Goal: Transaction & Acquisition: Purchase product/service

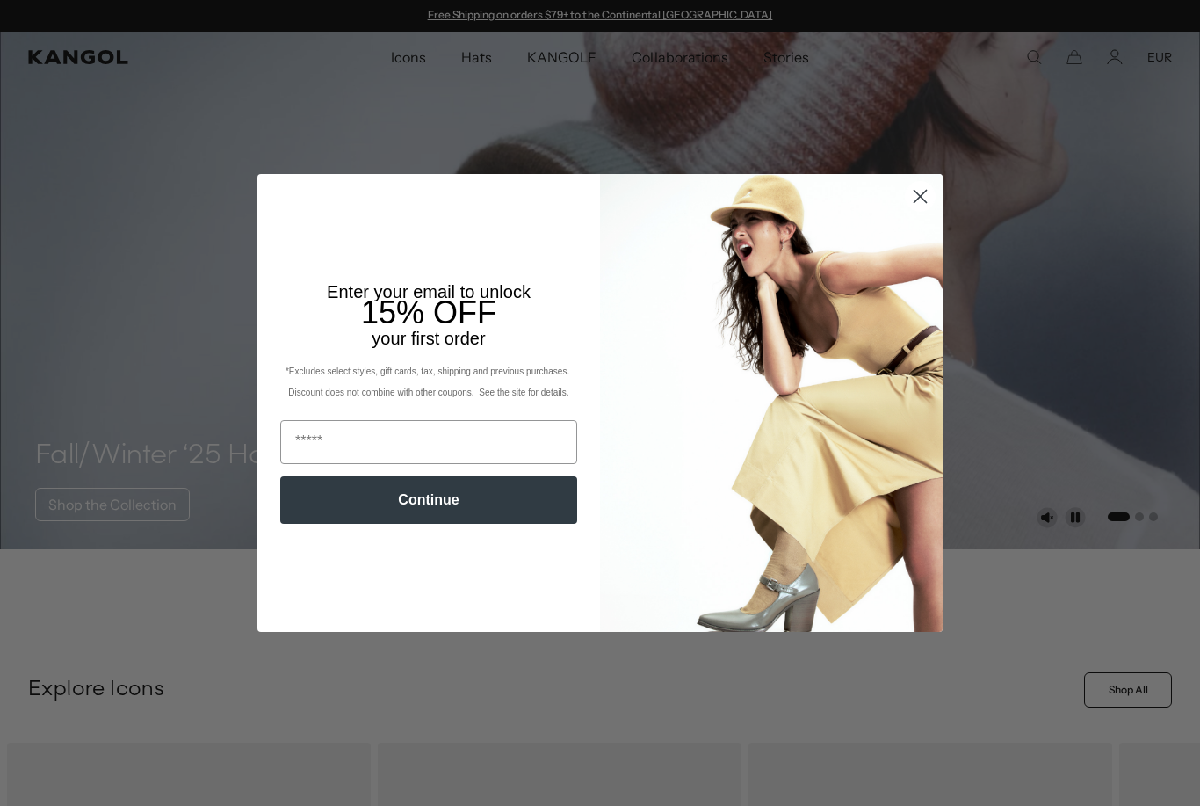
click at [917, 189] on circle "Close dialog" at bounding box center [920, 196] width 29 height 29
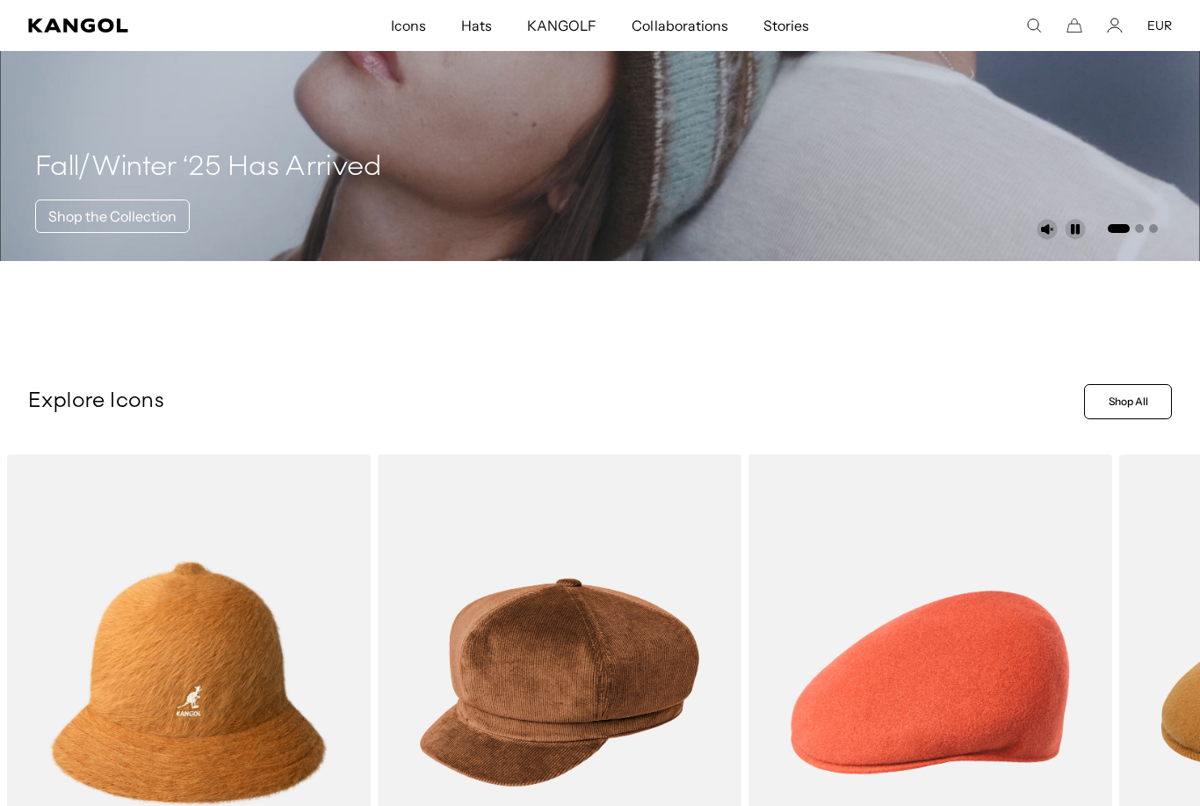
scroll to position [289, 0]
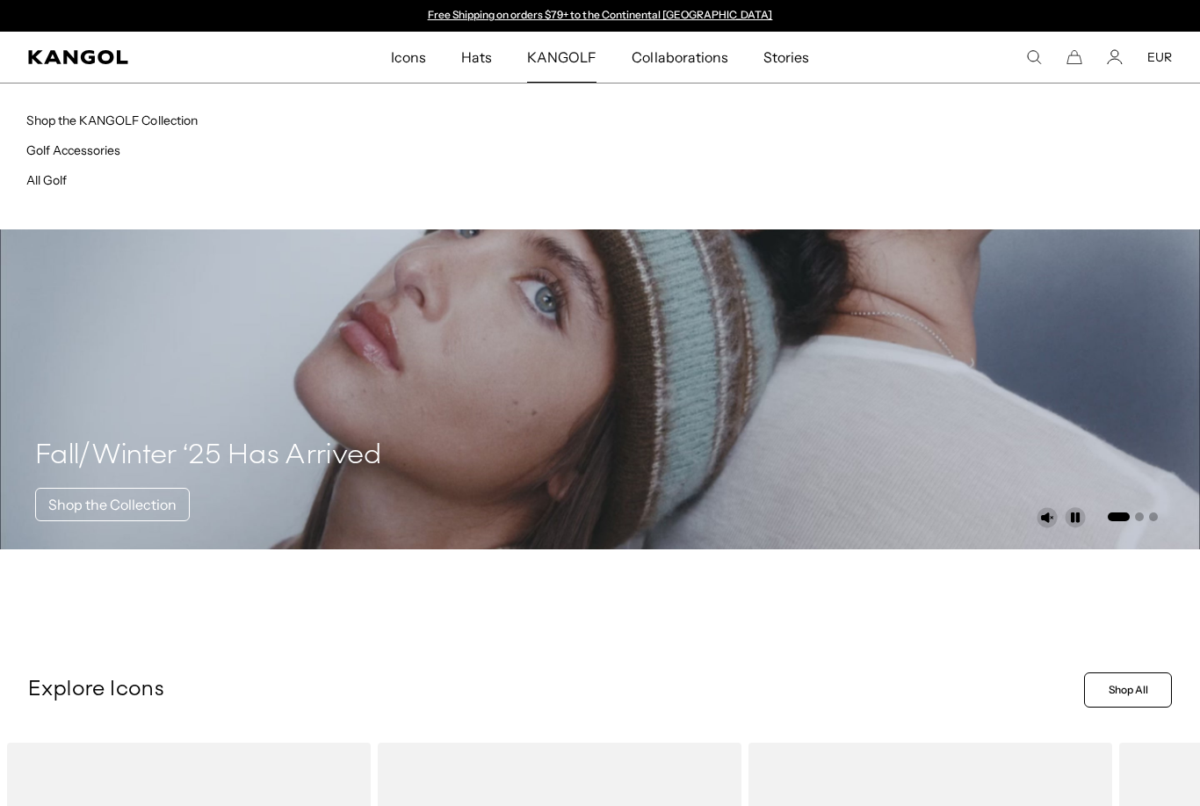
click at [66, 181] on link "All Golf" at bounding box center [46, 180] width 40 height 16
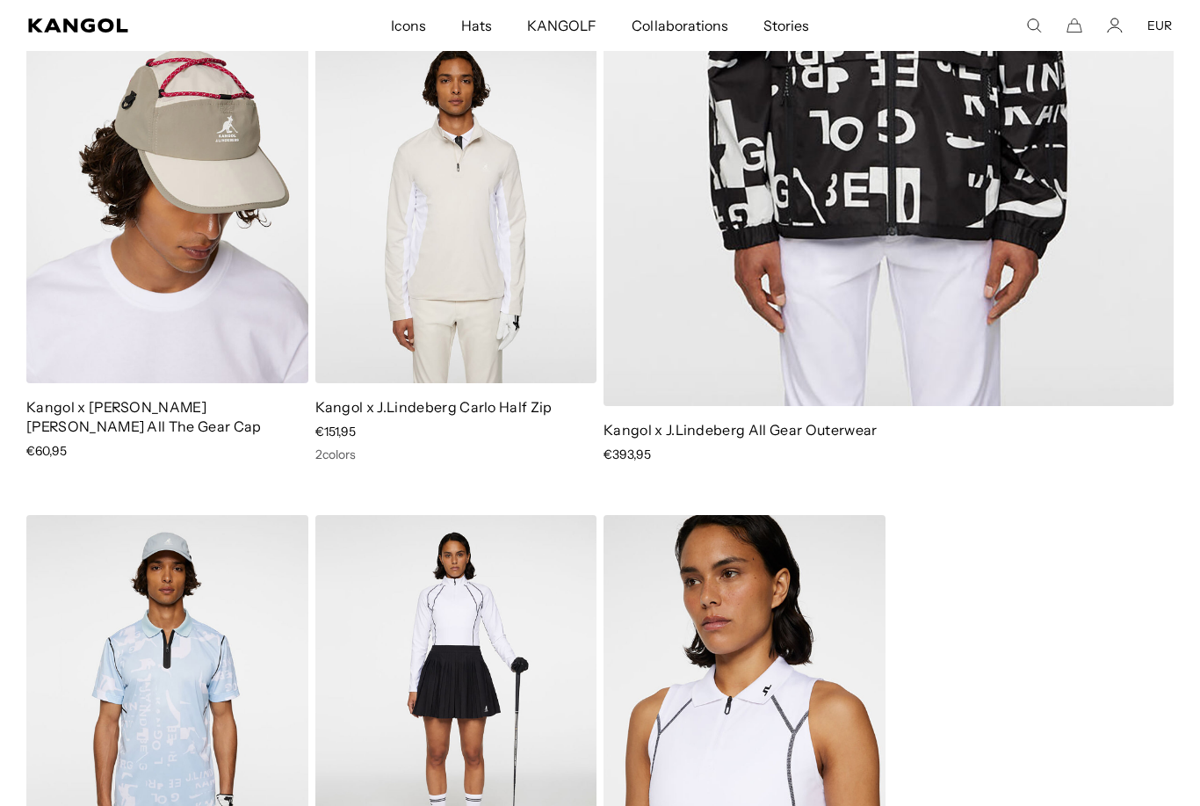
scroll to position [5181, 0]
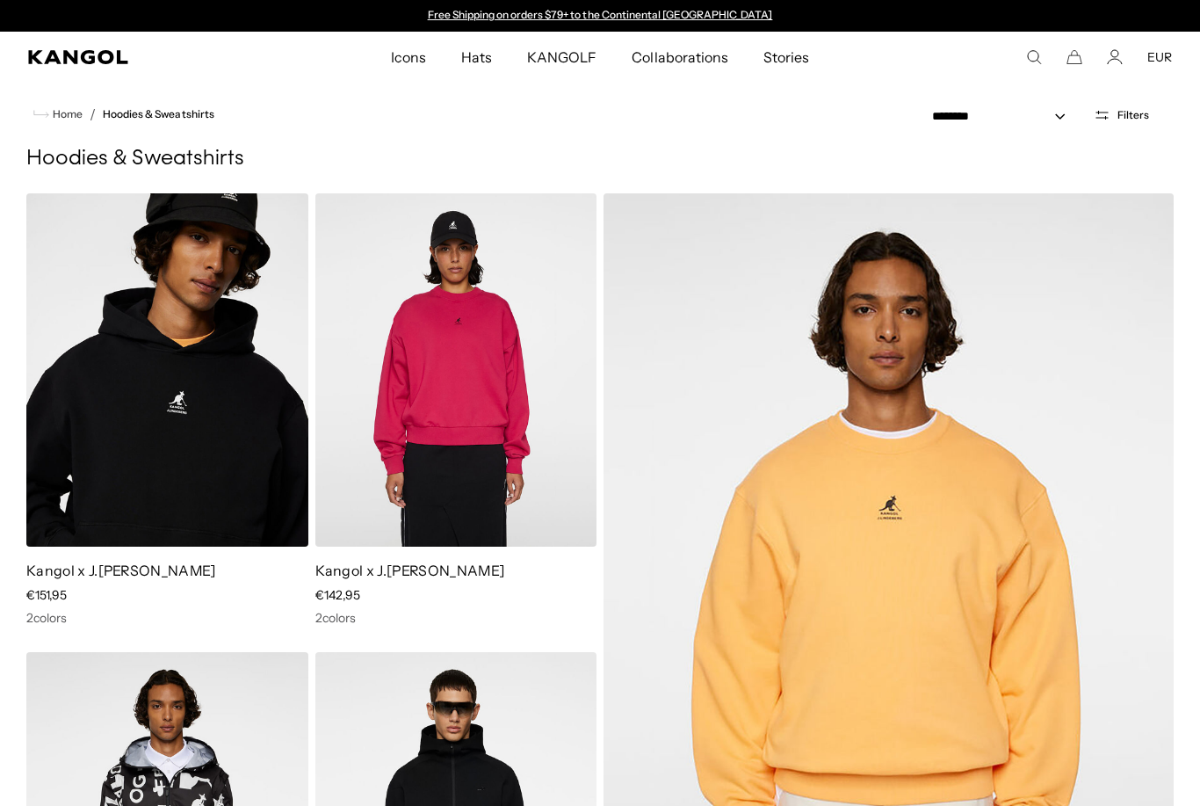
click at [108, 62] on icon "Kangol" at bounding box center [77, 57] width 99 height 14
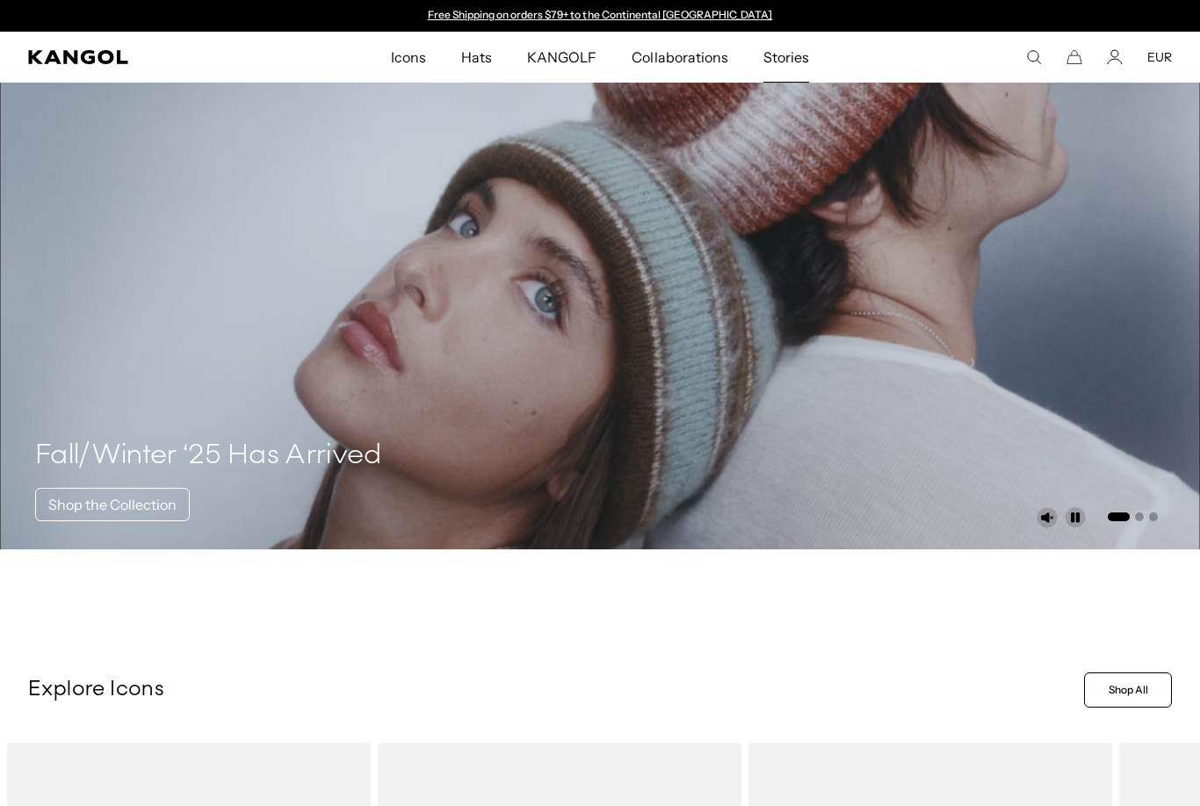
click at [788, 46] on span "Stories" at bounding box center [787, 57] width 46 height 51
click at [1027, 52] on icon "Search here" at bounding box center [1034, 57] width 16 height 16
type input "*********"
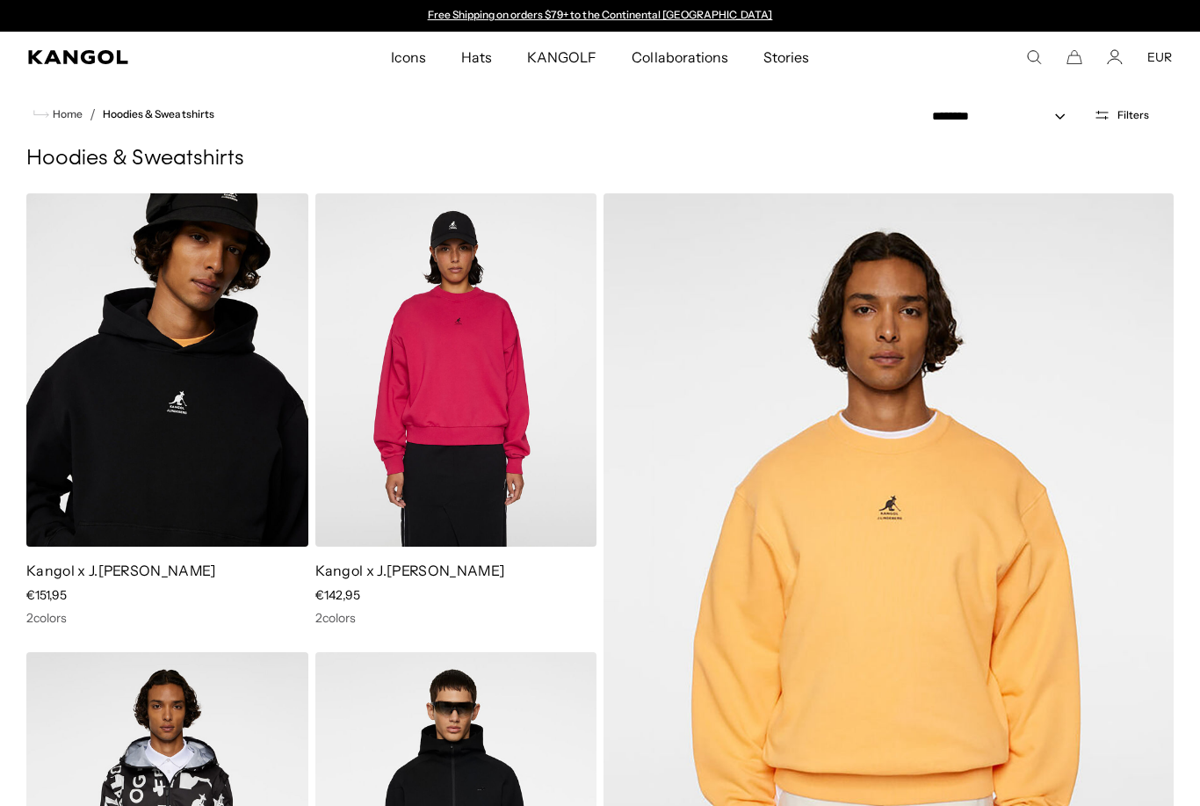
click at [1120, 116] on span "Filters" at bounding box center [1134, 115] width 32 height 12
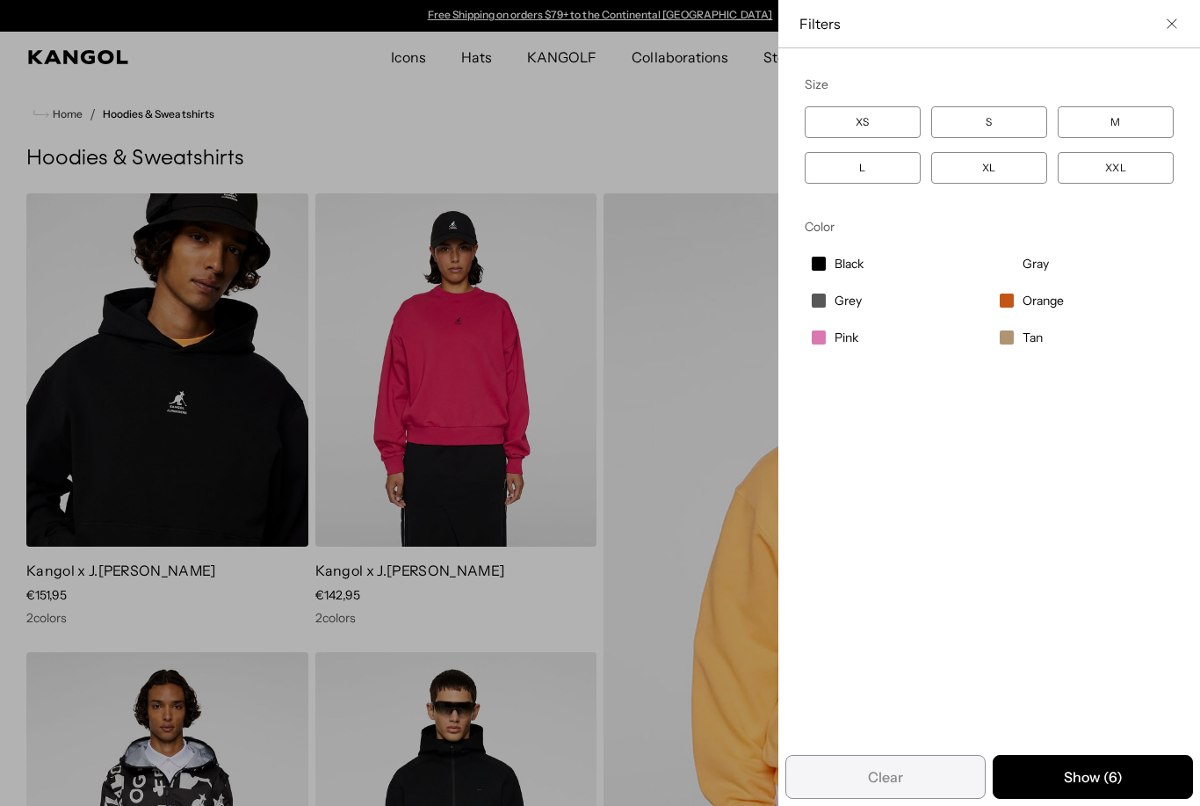
click at [719, 123] on div "Close filters list" at bounding box center [600, 403] width 1200 height 806
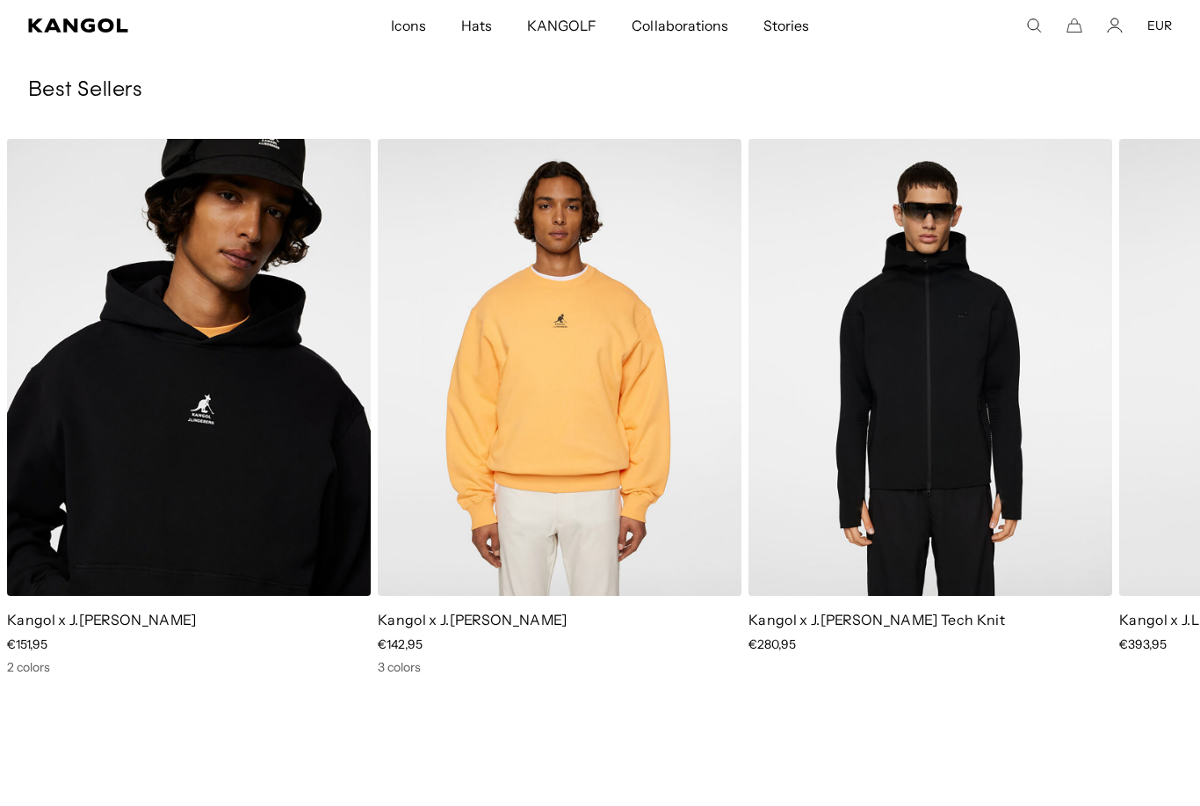
scroll to position [1608, 0]
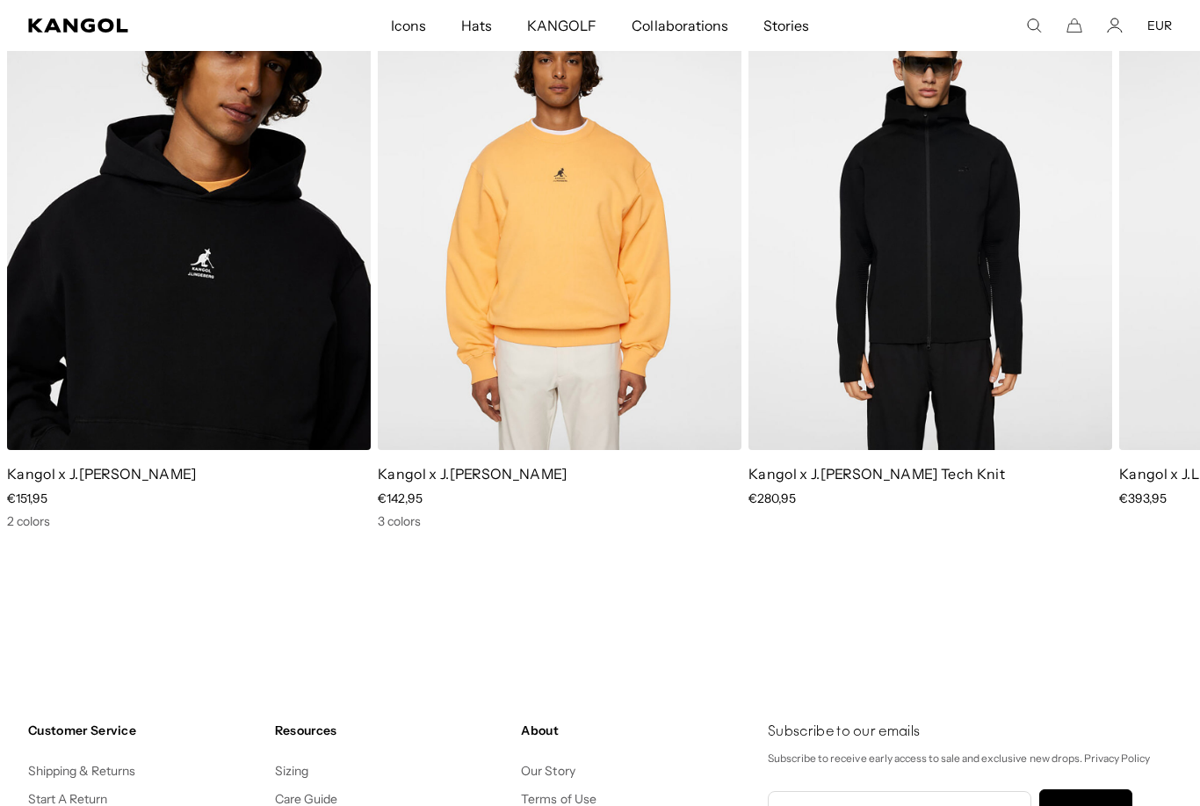
scroll to position [1611, 0]
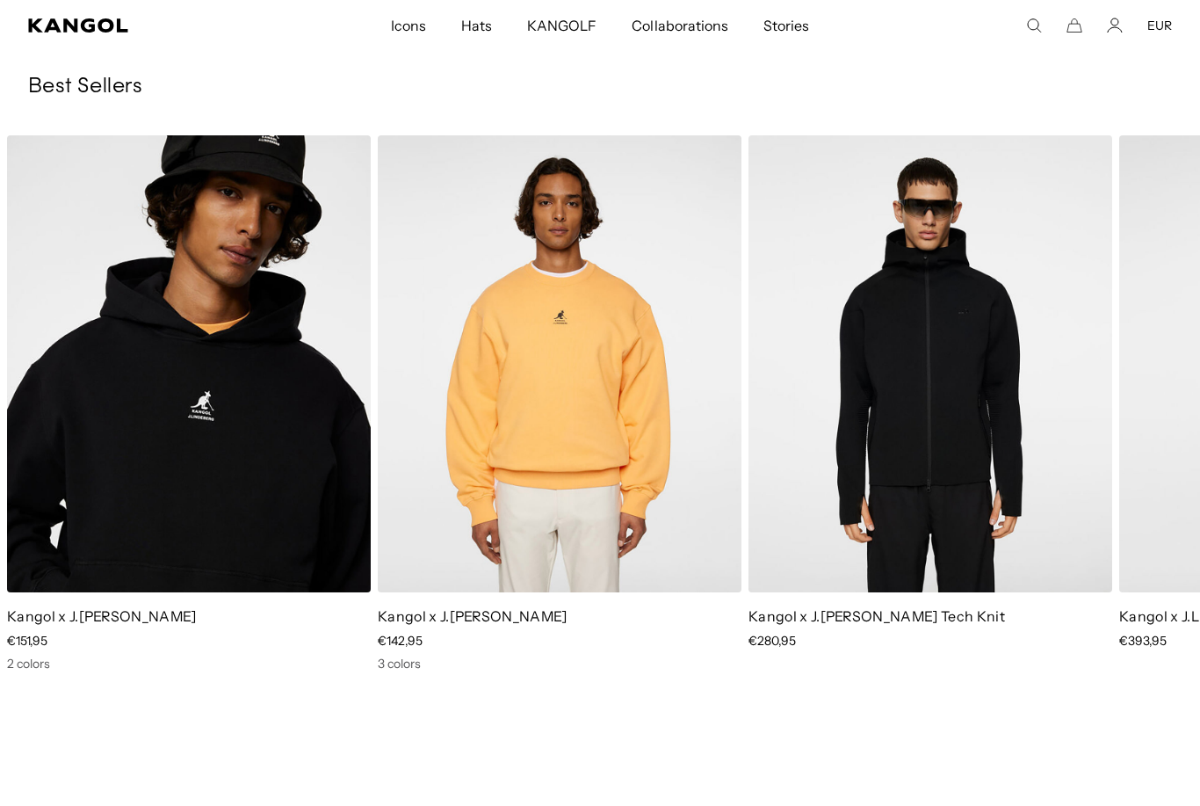
click at [0, 0] on img "1 of 5" at bounding box center [0, 0] width 0 height 0
